Goal: Transaction & Acquisition: Purchase product/service

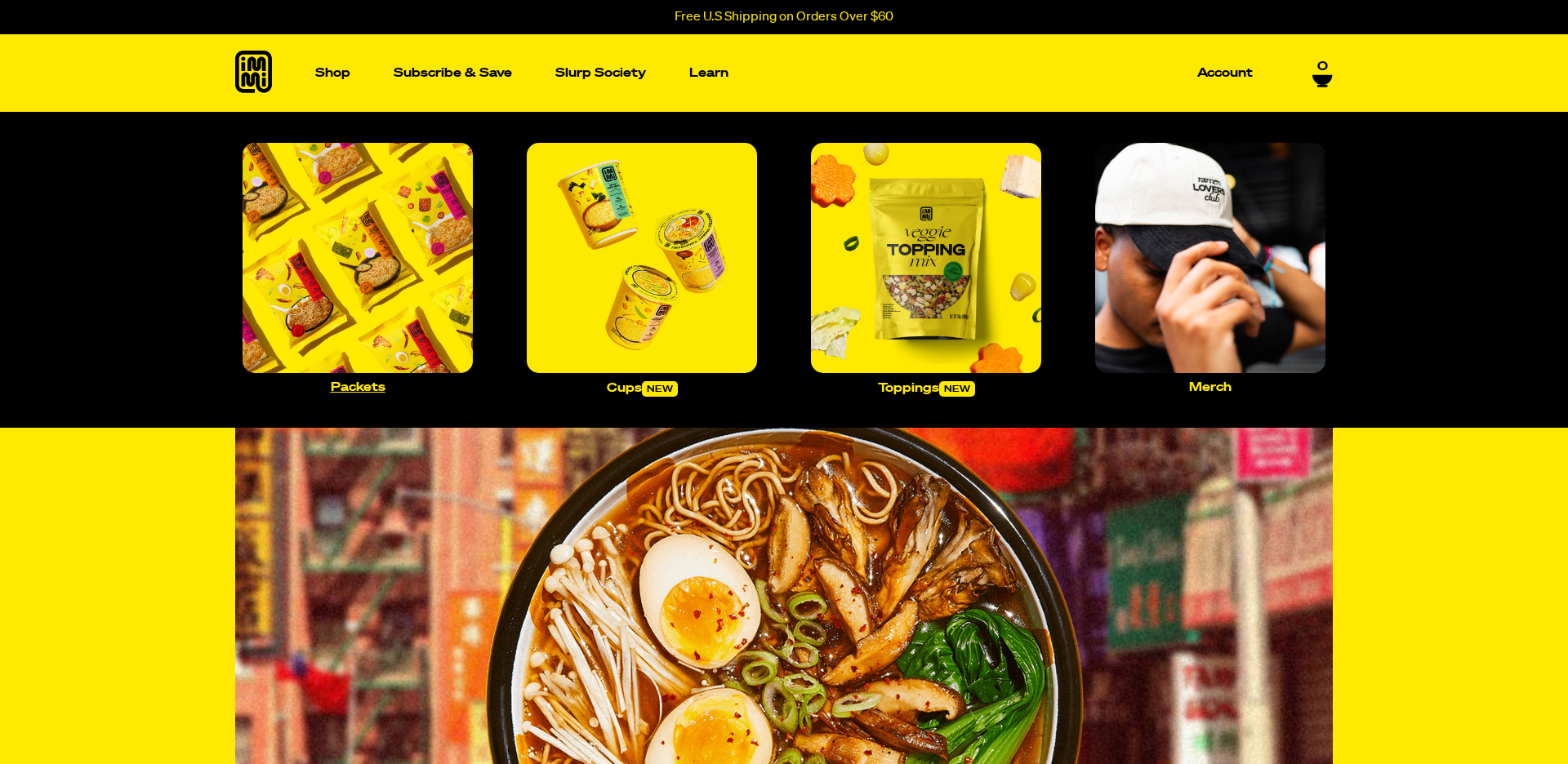
click at [315, 195] on img "Main navigation" at bounding box center [358, 258] width 230 height 230
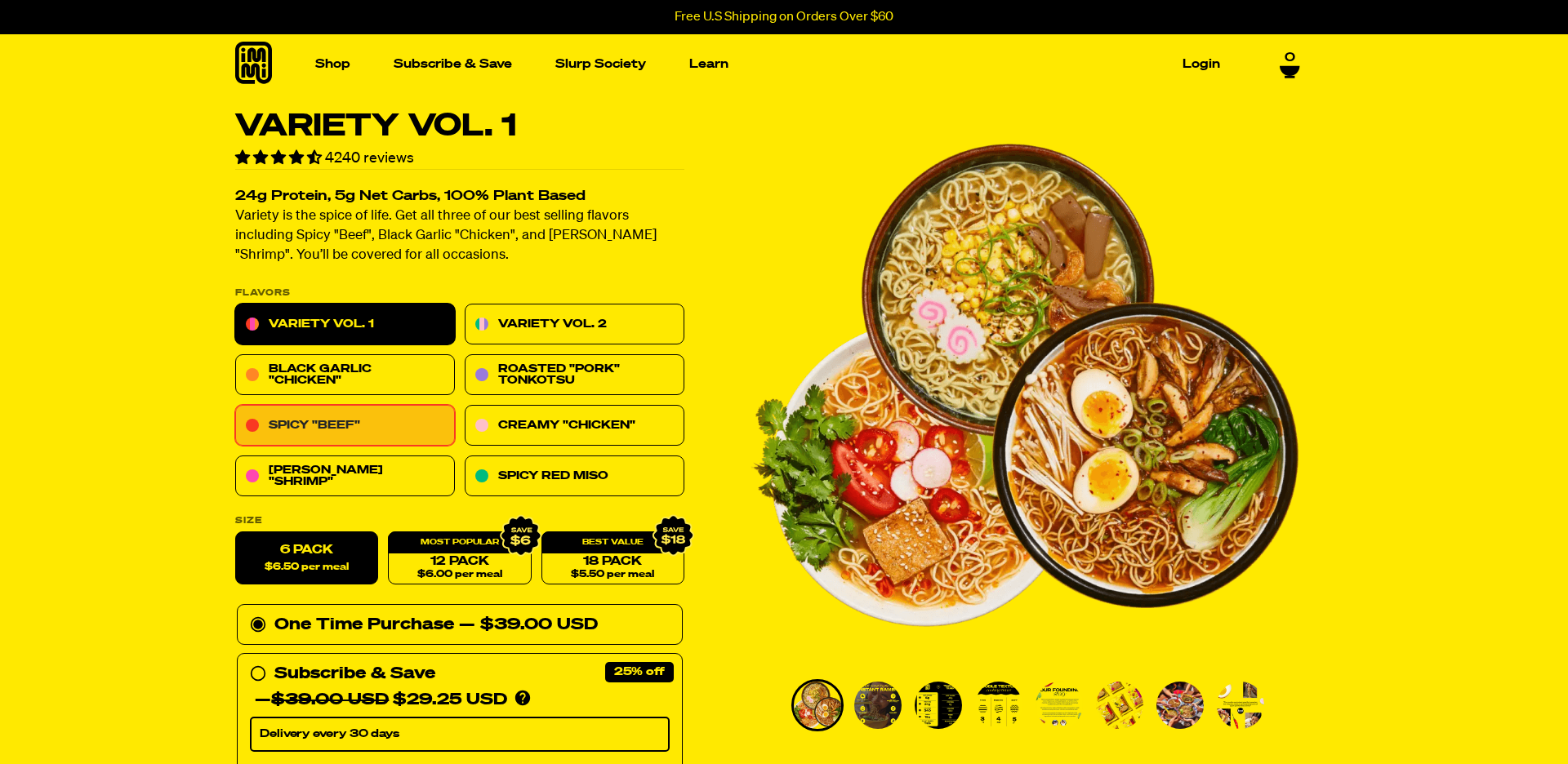
click at [330, 418] on link "Spicy "Beef"" at bounding box center [345, 425] width 219 height 41
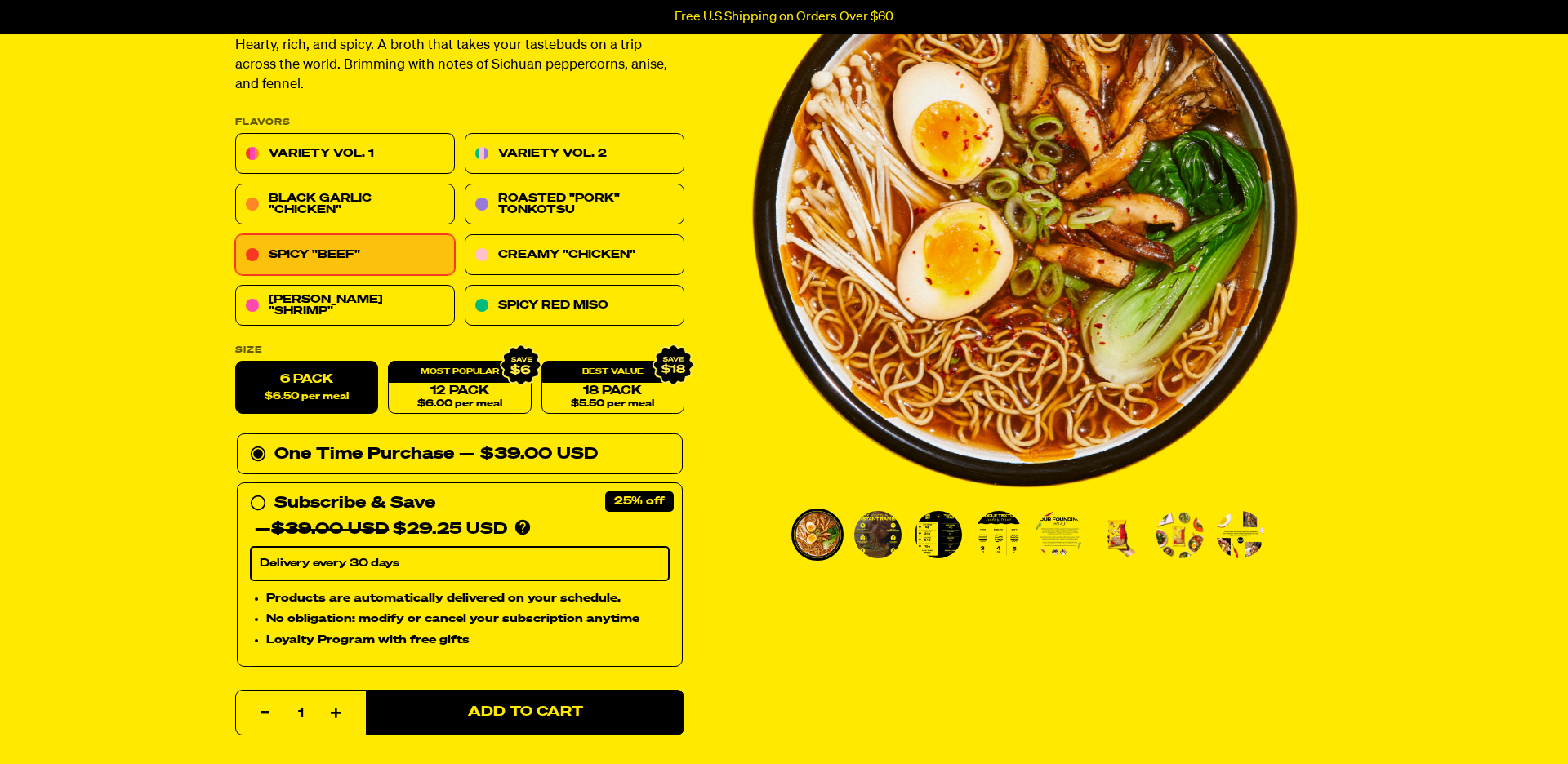
scroll to position [170, 0]
